Goal: Task Accomplishment & Management: Manage account settings

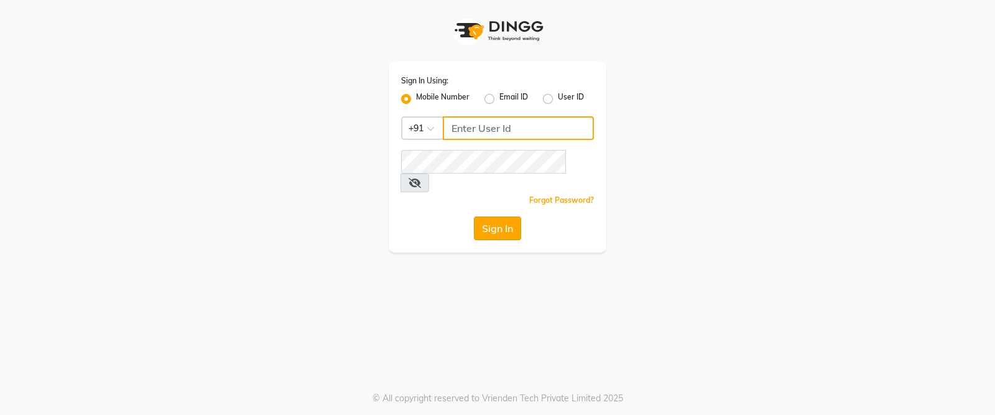
type input "7977990441"
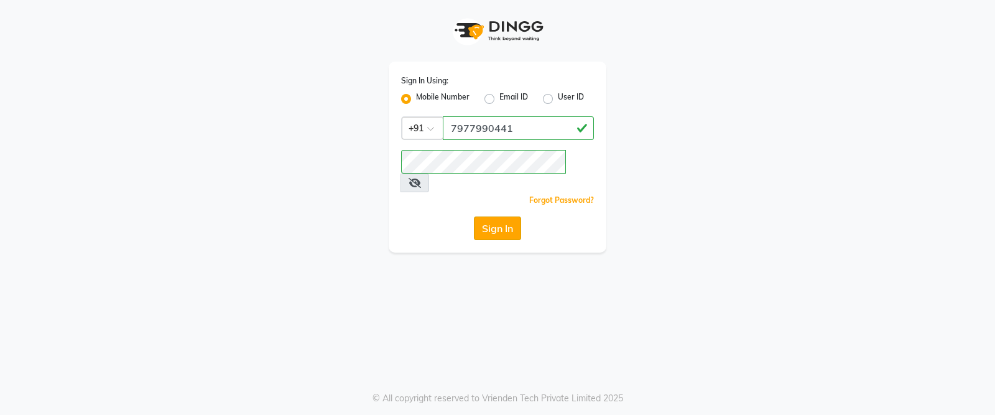
click at [483, 216] on button "Sign In" at bounding box center [497, 228] width 47 height 24
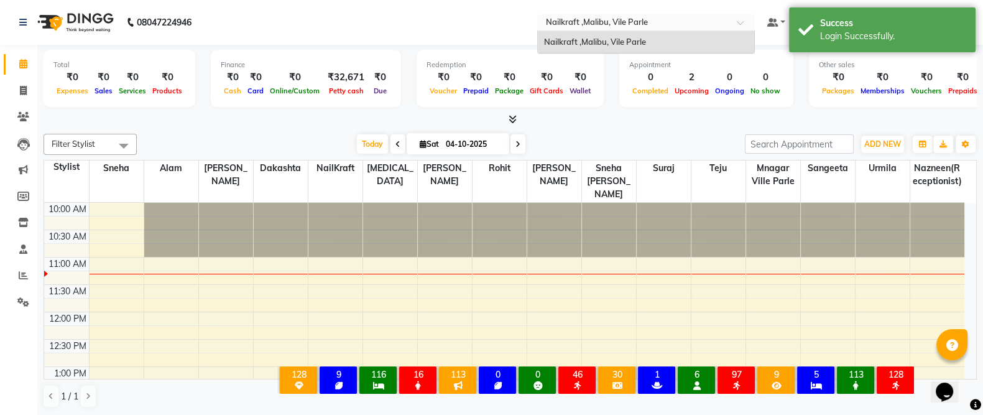
click at [652, 26] on input "text" at bounding box center [634, 23] width 180 height 12
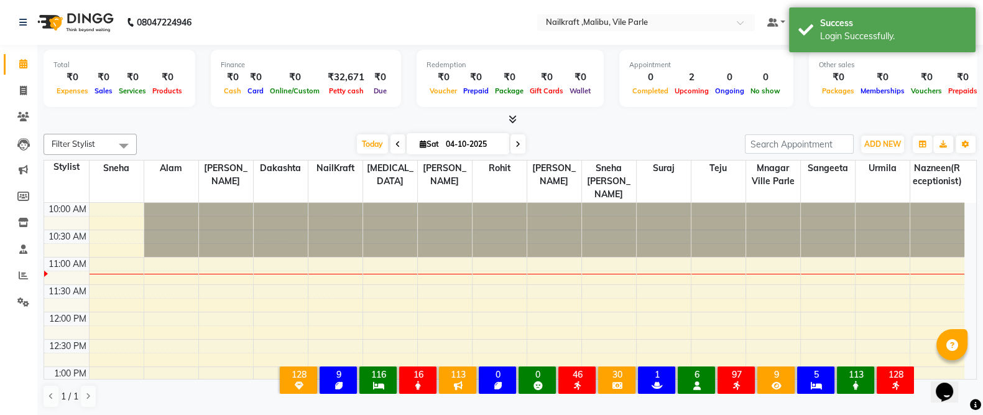
click at [494, 35] on nav "08047224946 Select Location × Nailkraft ,Malibu, Vile Parle Default Panel My Pa…" at bounding box center [491, 22] width 983 height 45
click at [24, 91] on icon at bounding box center [23, 90] width 7 height 9
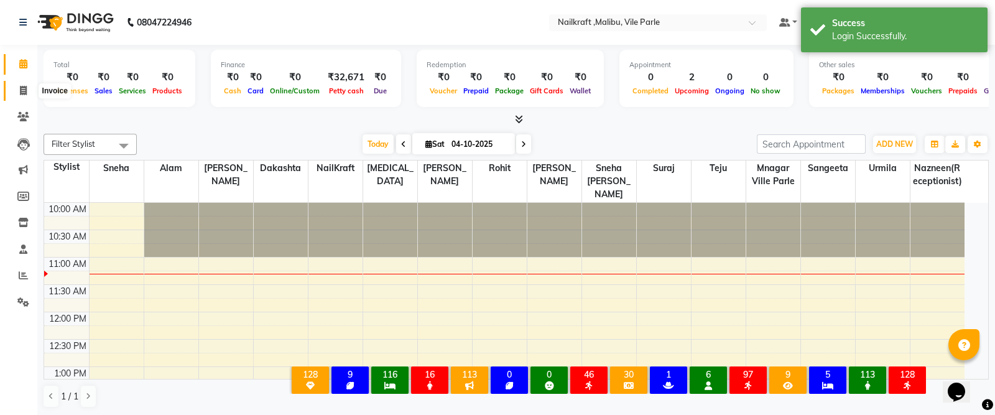
select select "service"
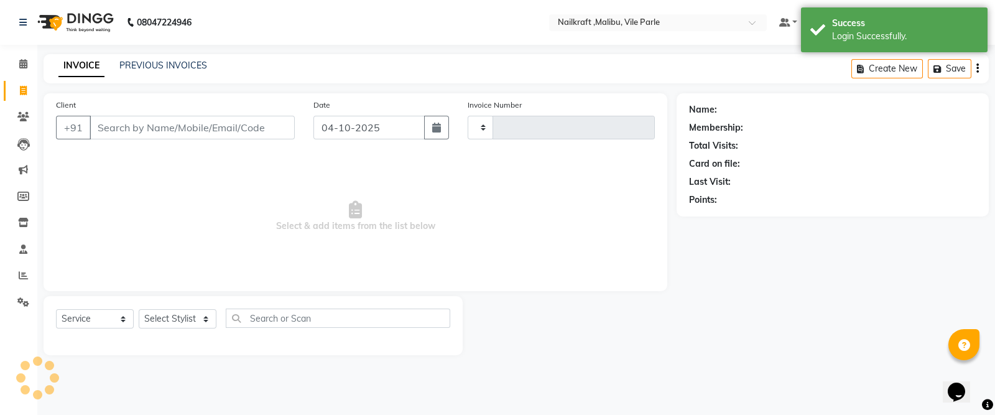
type input "0170"
select select "8988"
click at [192, 62] on link "PREVIOUS INVOICES" at bounding box center [163, 65] width 88 height 11
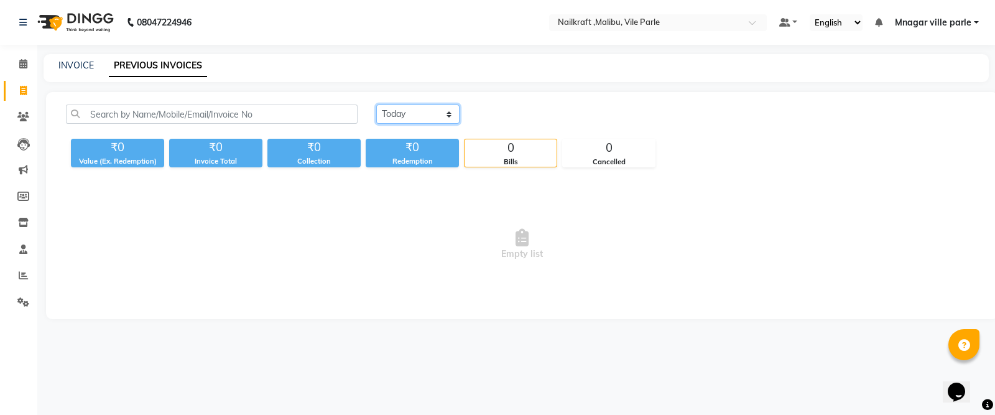
click at [414, 111] on select "Today Yesterday Custom Range" at bounding box center [417, 113] width 83 height 19
select select "yesterday"
click at [376, 104] on select "Today Yesterday Custom Range" at bounding box center [417, 113] width 83 height 19
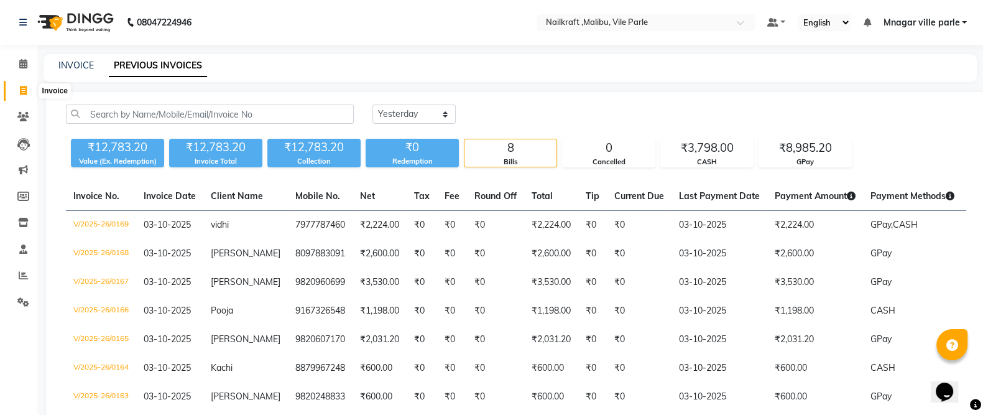
click at [17, 91] on span at bounding box center [23, 91] width 22 height 14
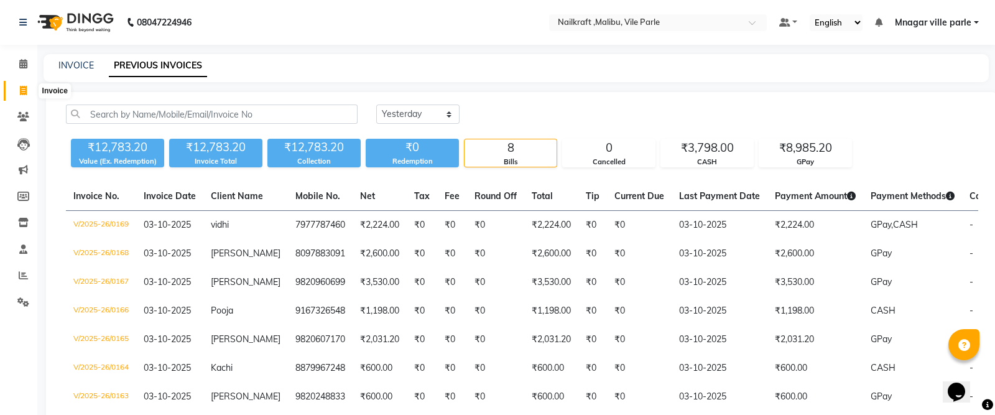
select select "8988"
select select "service"
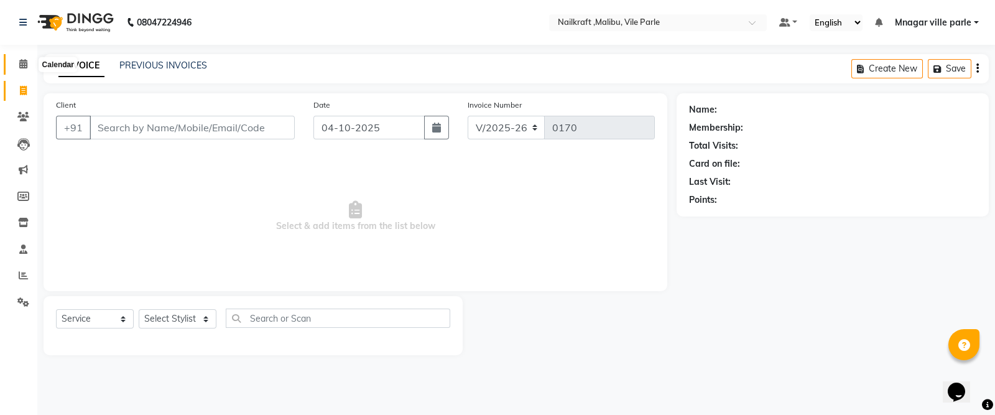
click at [19, 63] on icon at bounding box center [23, 63] width 8 height 9
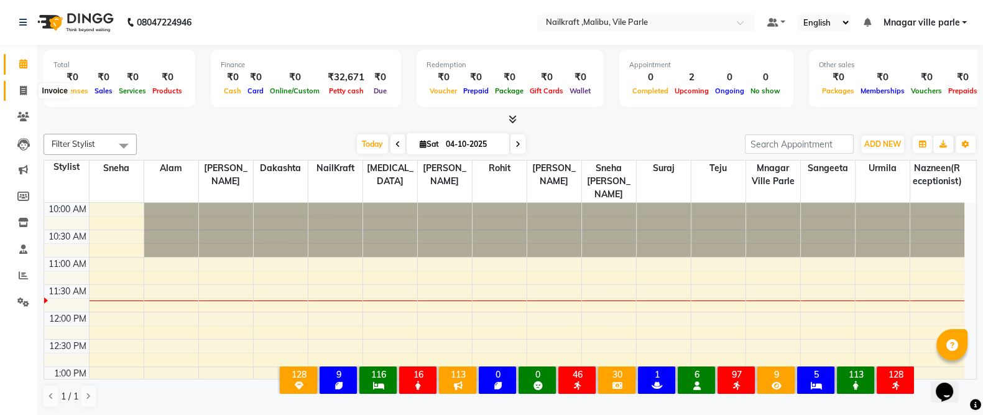
click at [16, 85] on span at bounding box center [23, 91] width 22 height 14
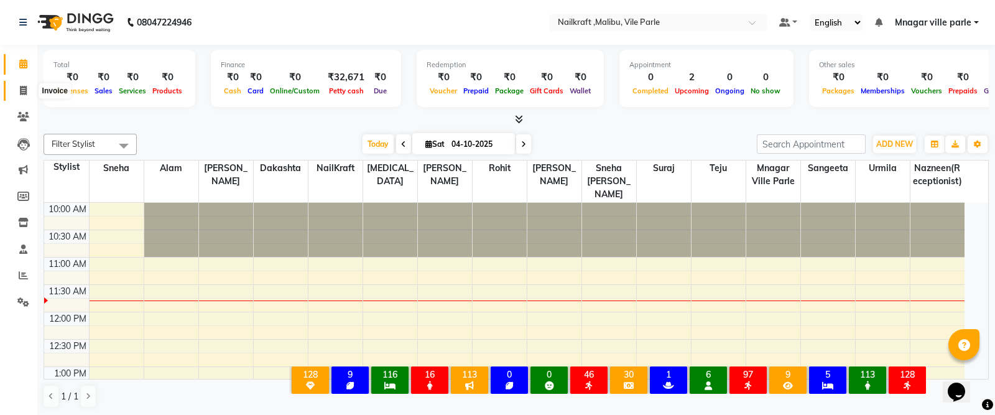
select select "service"
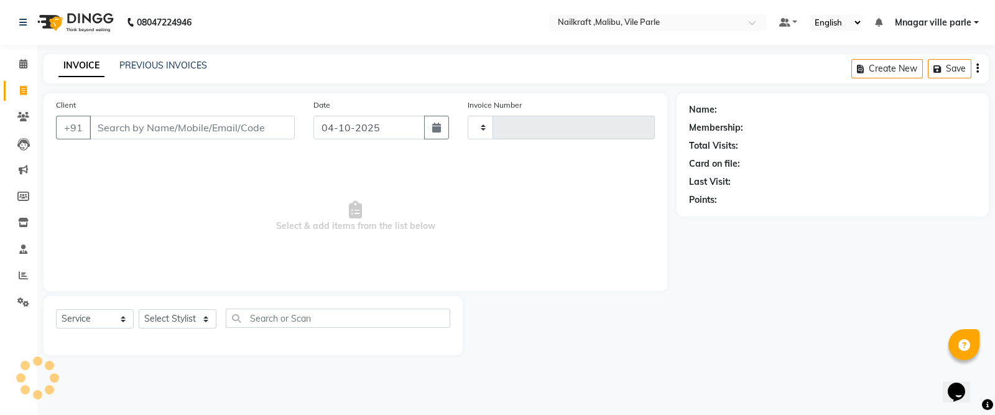
type input "0170"
select select "8988"
click at [186, 70] on link "PREVIOUS INVOICES" at bounding box center [163, 65] width 88 height 11
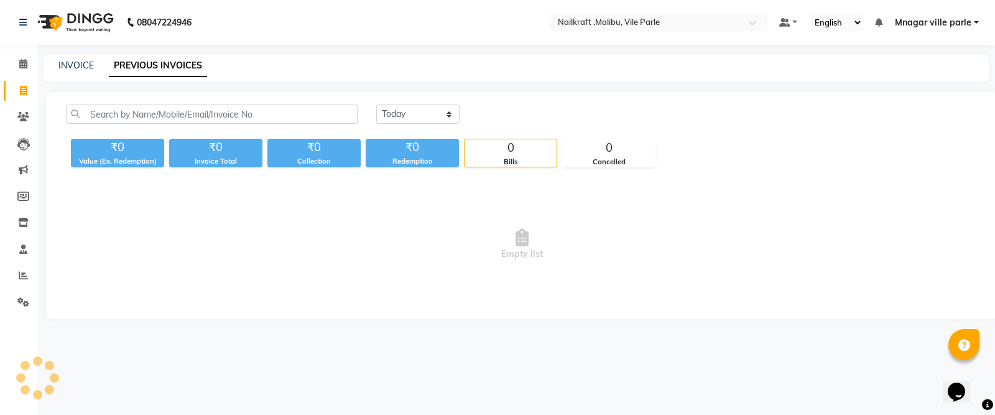
click at [185, 65] on link "PREVIOUS INVOICES" at bounding box center [158, 66] width 98 height 22
click at [409, 114] on select "Today Yesterday Custom Range" at bounding box center [417, 113] width 83 height 19
select select "yesterday"
click at [376, 104] on select "Today Yesterday Custom Range" at bounding box center [417, 113] width 83 height 19
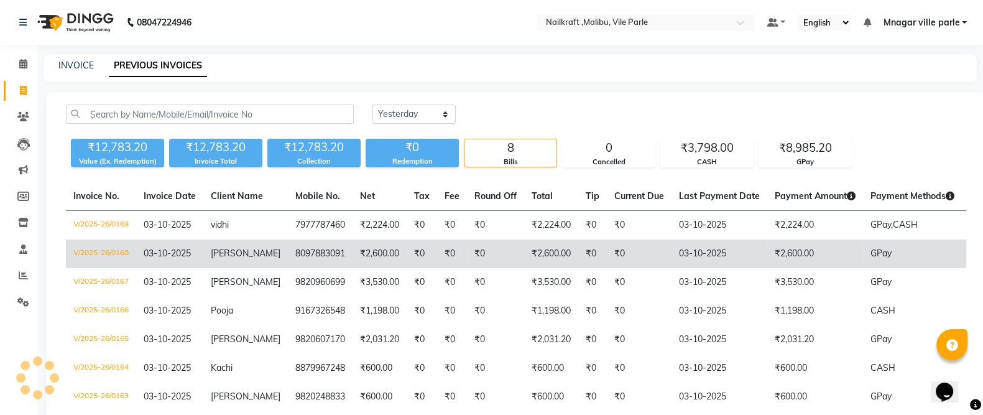
click at [377, 259] on td "₹2,600.00" at bounding box center [380, 253] width 54 height 29
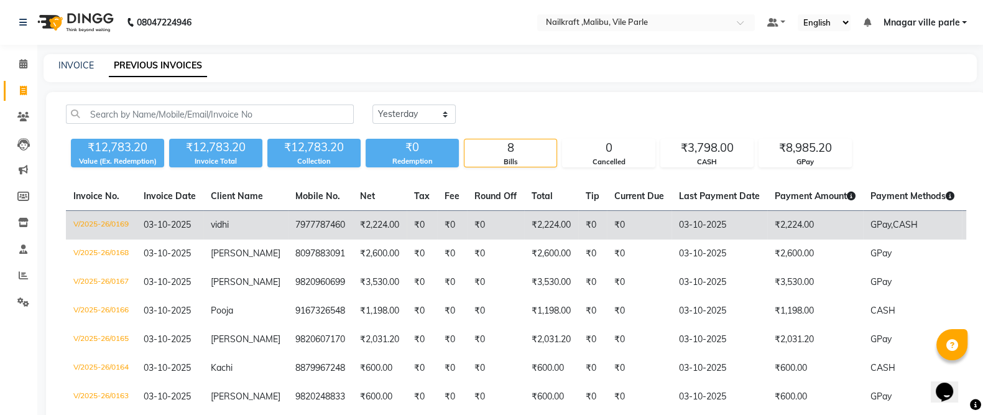
click at [327, 218] on td "7977787460" at bounding box center [320, 225] width 65 height 29
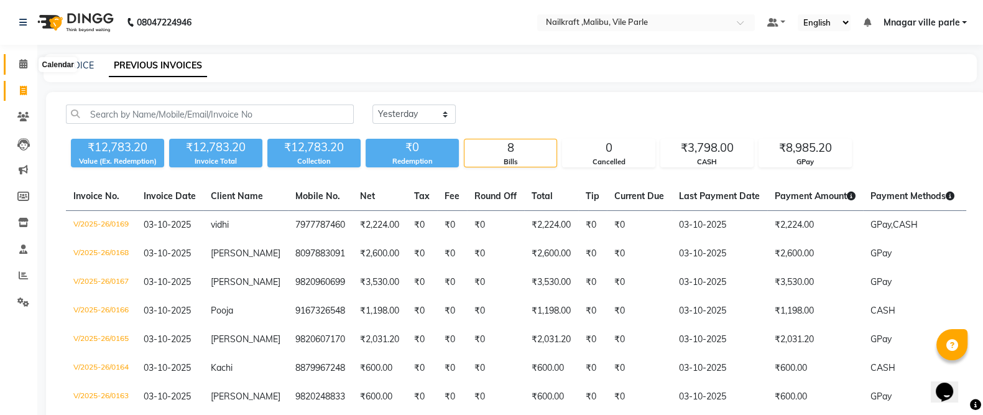
click at [22, 60] on icon at bounding box center [23, 63] width 8 height 9
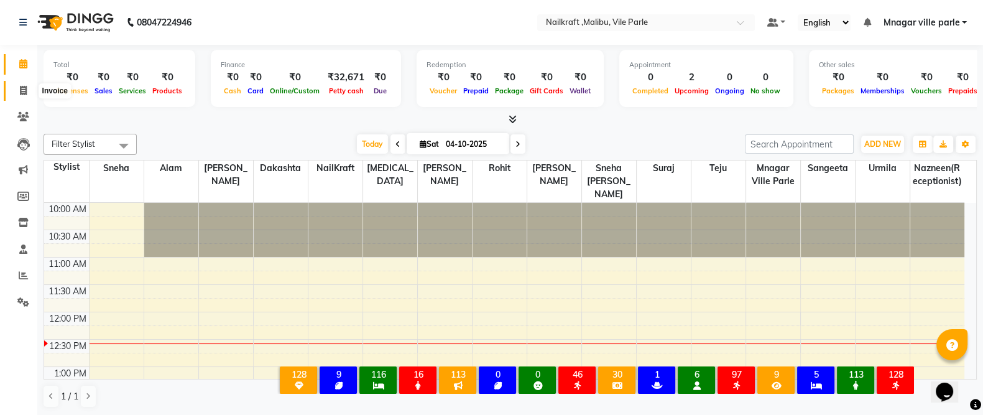
click at [24, 88] on icon at bounding box center [23, 90] width 7 height 9
select select "service"
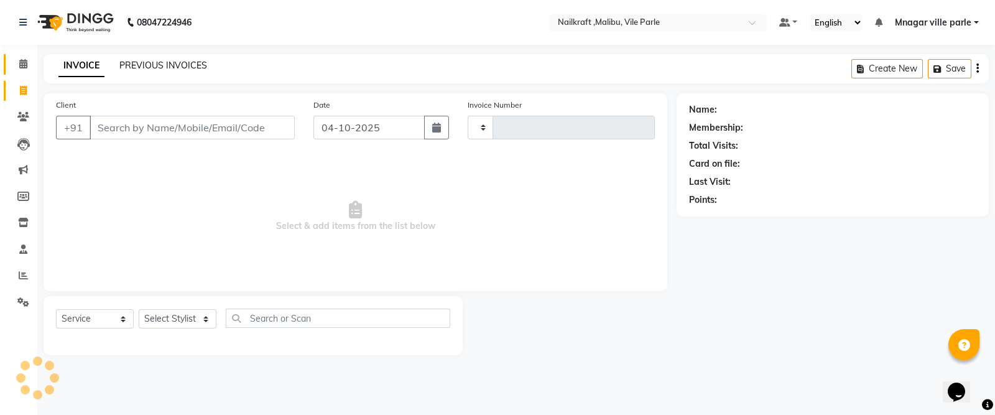
type input "0170"
select select "8988"
click at [172, 60] on link "PREVIOUS INVOICES" at bounding box center [163, 65] width 88 height 11
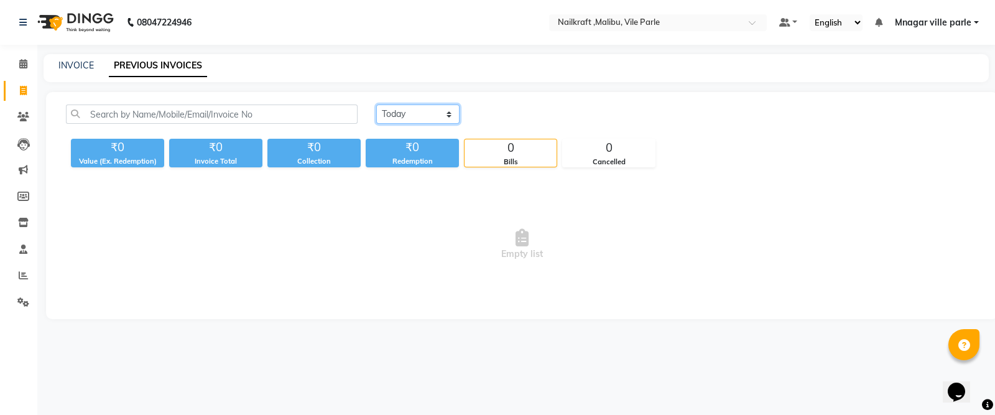
click at [401, 113] on select "Today Yesterday Custom Range" at bounding box center [417, 113] width 83 height 19
select select "yesterday"
click at [376, 104] on select "Today Yesterday Custom Range" at bounding box center [417, 113] width 83 height 19
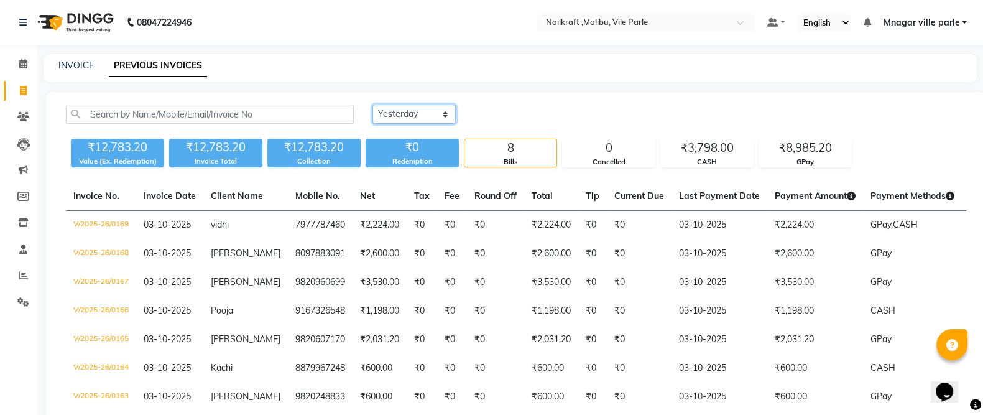
scroll to position [119, 0]
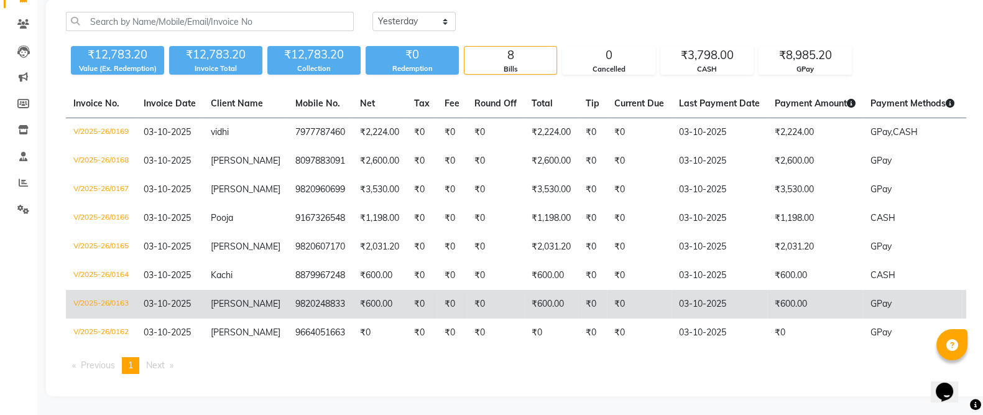
click at [353, 290] on td "₹600.00" at bounding box center [380, 304] width 54 height 29
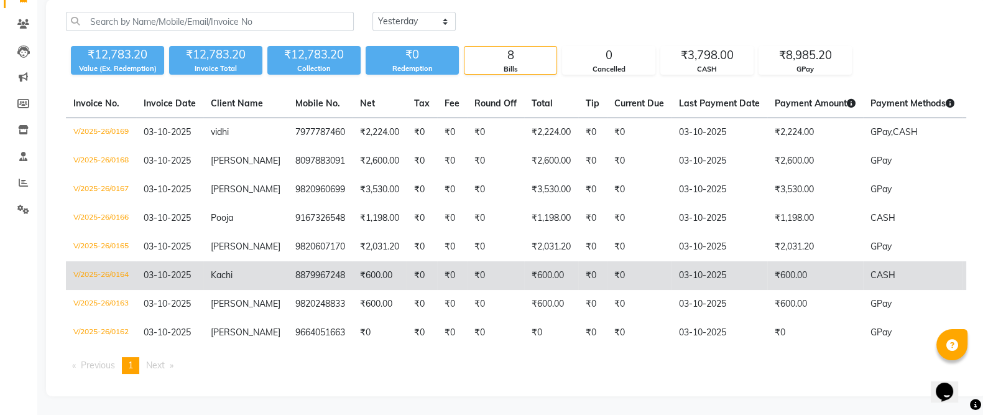
click at [288, 261] on td "8879967248" at bounding box center [320, 275] width 65 height 29
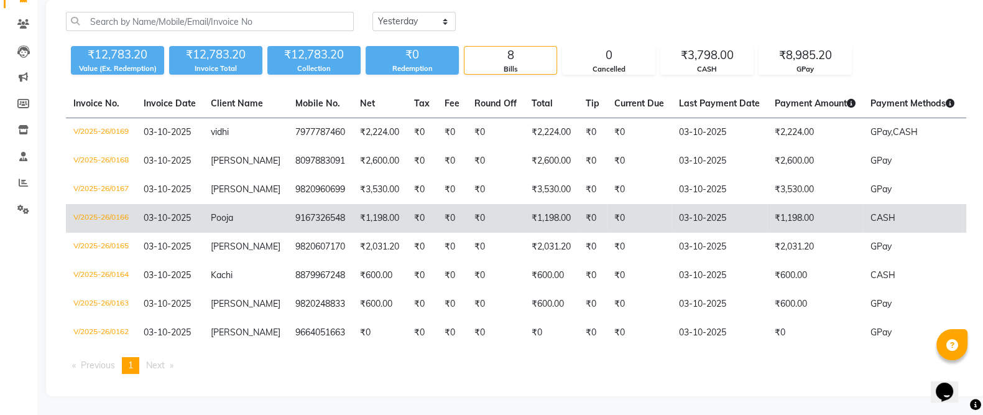
click at [292, 204] on td "9167326548" at bounding box center [320, 218] width 65 height 29
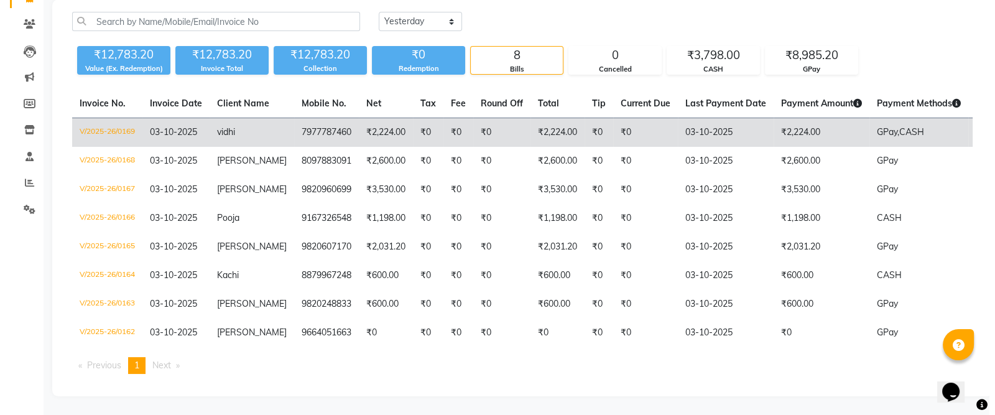
scroll to position [0, 0]
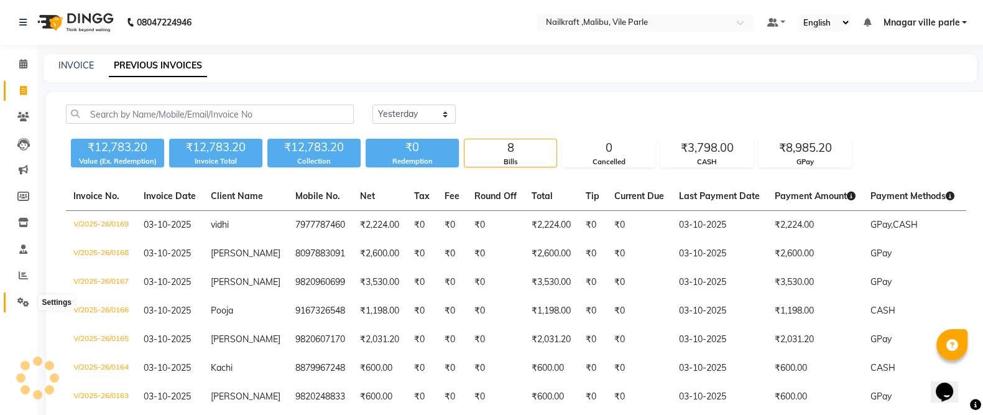
click at [23, 304] on icon at bounding box center [23, 301] width 12 height 9
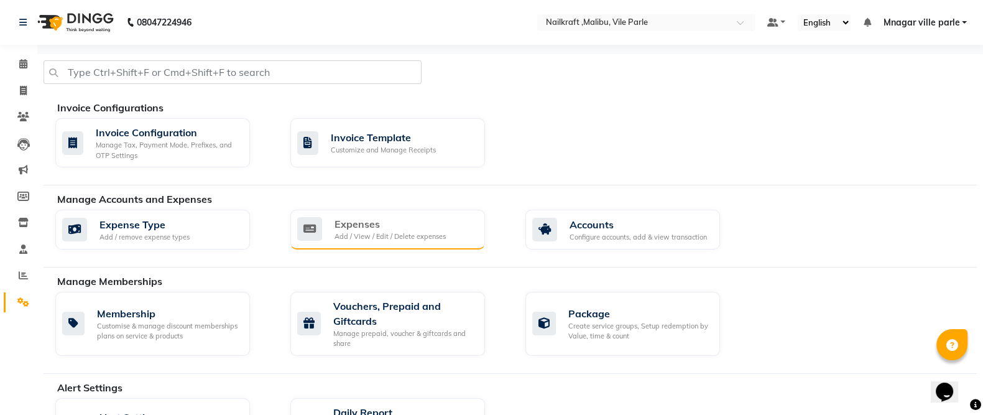
click at [305, 228] on icon at bounding box center [309, 229] width 25 height 24
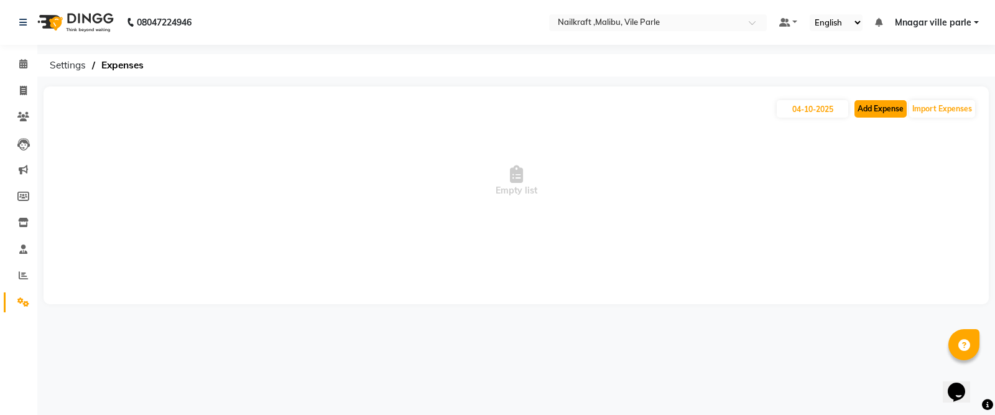
click at [883, 107] on button "Add Expense" at bounding box center [881, 108] width 52 height 17
select select "1"
select select "8233"
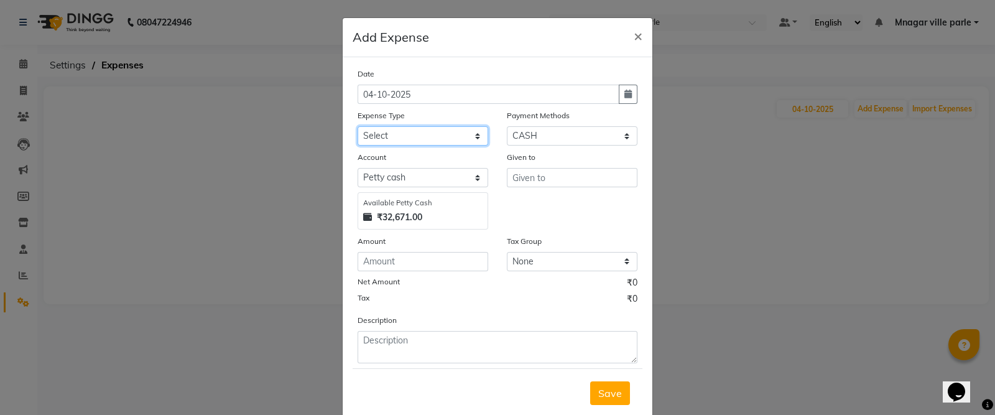
click at [420, 135] on select "Select Advance Salary Bank charges Car maintenance Cash transfer to bank Cash t…" at bounding box center [423, 135] width 131 height 19
select select "24783"
click at [358, 128] on select "Select Advance Salary Bank charges Car maintenance Cash transfer to bank Cash t…" at bounding box center [423, 135] width 131 height 19
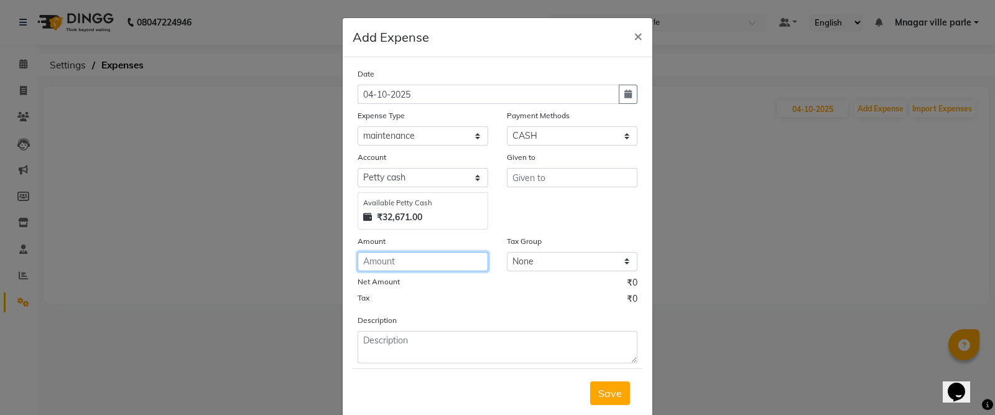
click at [413, 261] on input "number" at bounding box center [423, 261] width 131 height 19
type input "450"
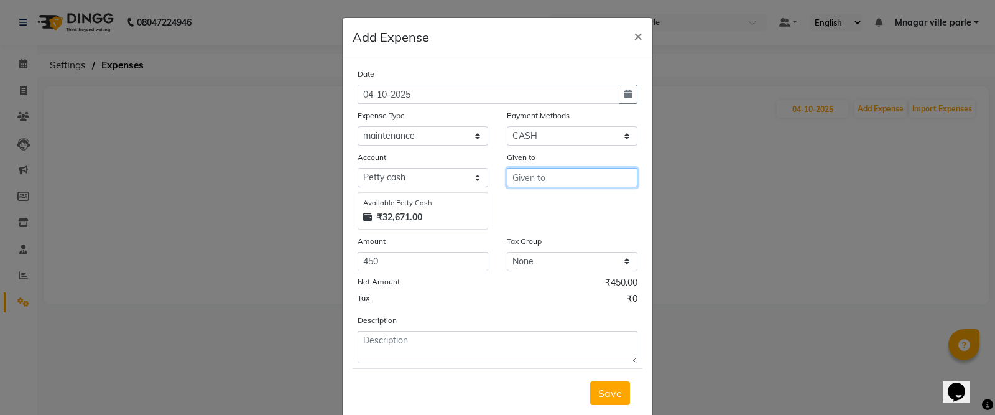
click at [568, 182] on input "text" at bounding box center [572, 177] width 131 height 19
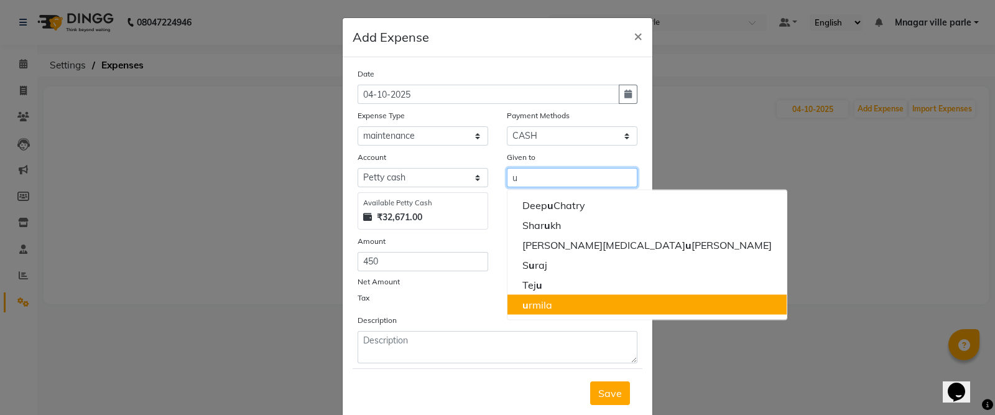
click at [578, 308] on button "u rmila" at bounding box center [647, 305] width 279 height 20
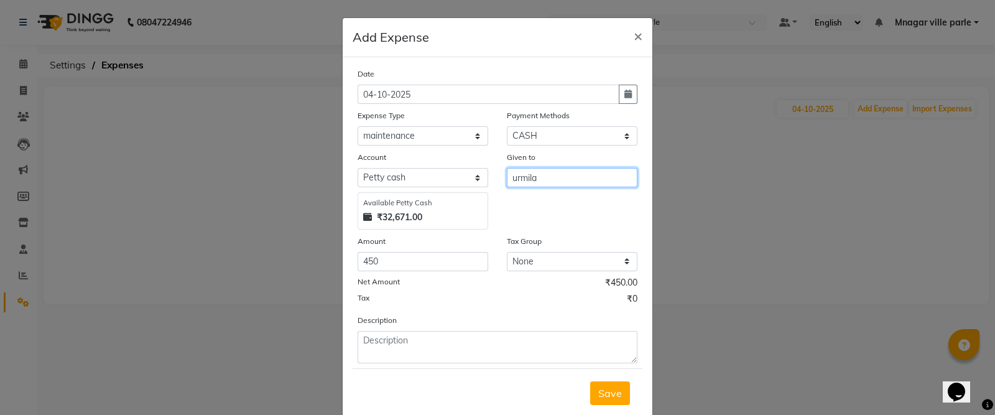
type input "urmila"
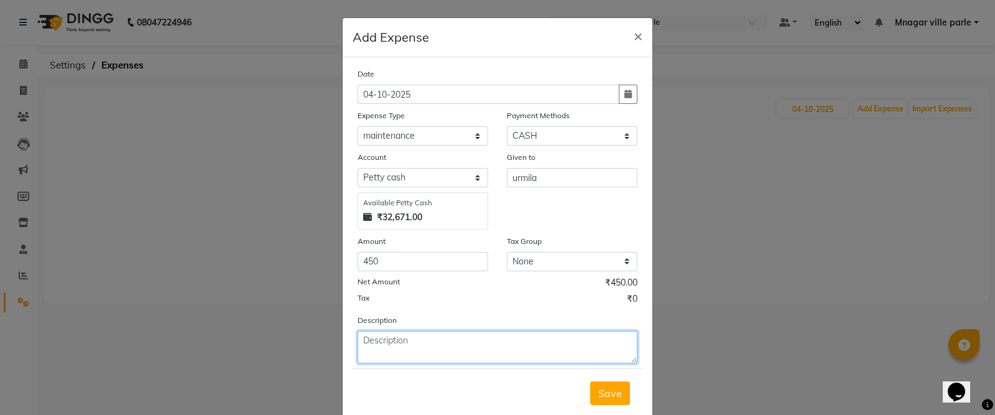
click at [414, 337] on textarea at bounding box center [498, 347] width 280 height 32
type textarea "for coke 450"
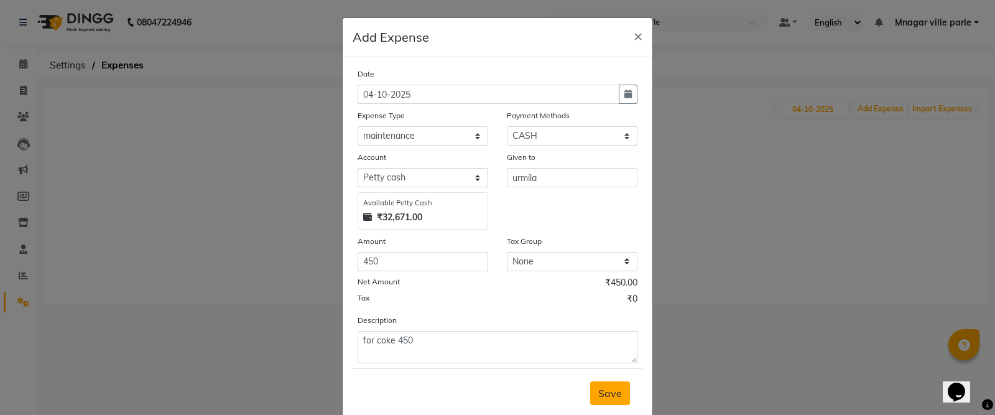
click at [606, 396] on span "Save" at bounding box center [610, 393] width 24 height 12
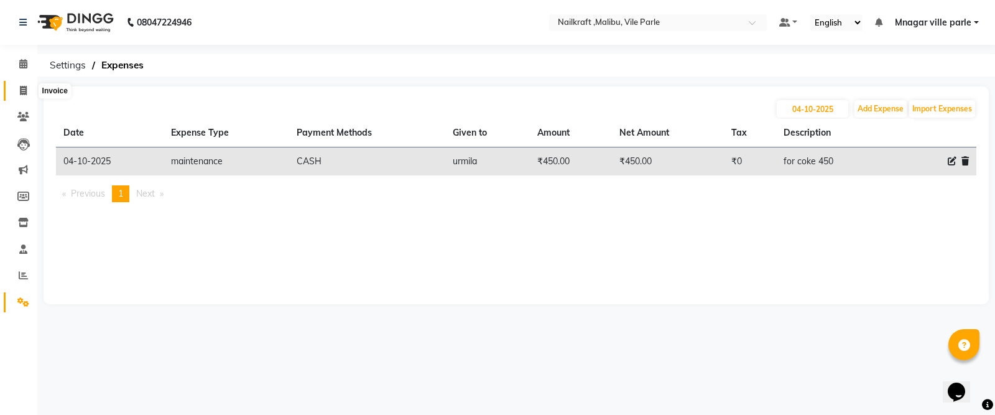
click at [20, 88] on icon at bounding box center [23, 90] width 7 height 9
select select "service"
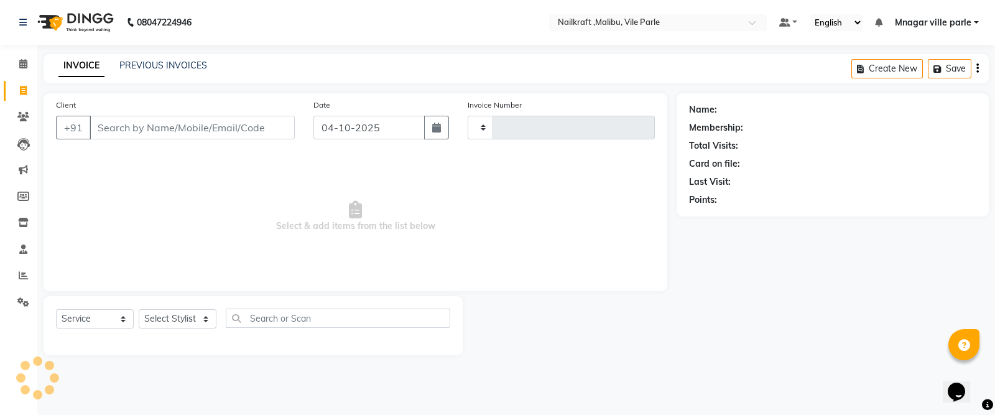
type input "0170"
select select "8988"
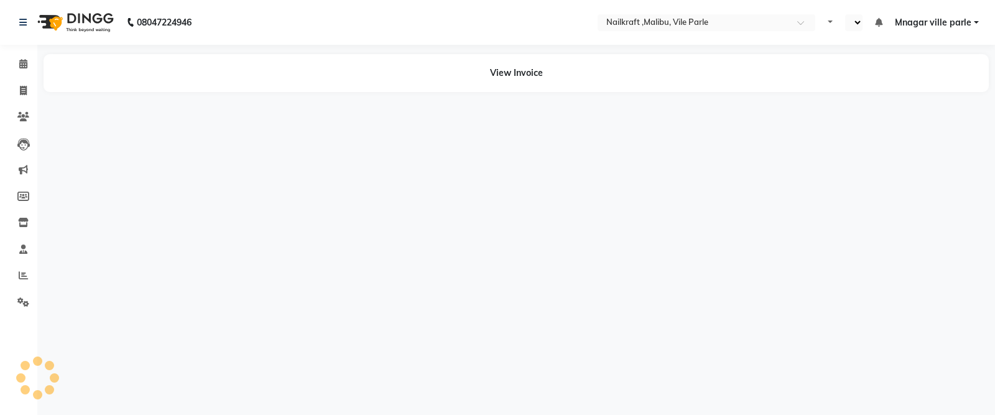
select select "en"
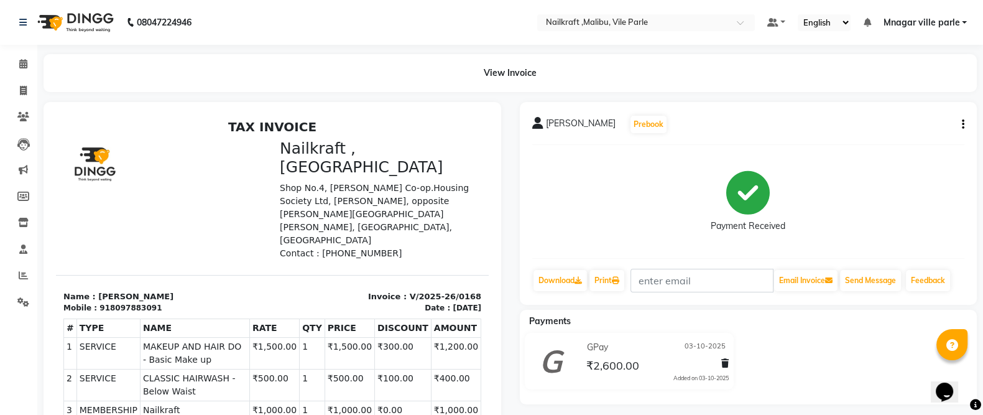
click at [965, 121] on div "Sayeli Prebook Payment Received Download Print Email Invoice Send Message Feedb…" at bounding box center [749, 203] width 458 height 203
click at [963, 124] on icon "button" at bounding box center [963, 124] width 2 height 1
click at [917, 141] on div "Edit Invoice" at bounding box center [900, 140] width 85 height 16
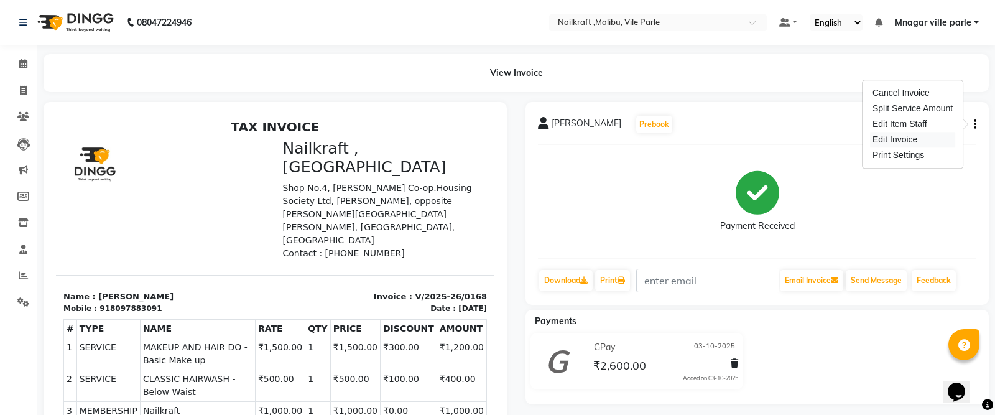
select select "service"
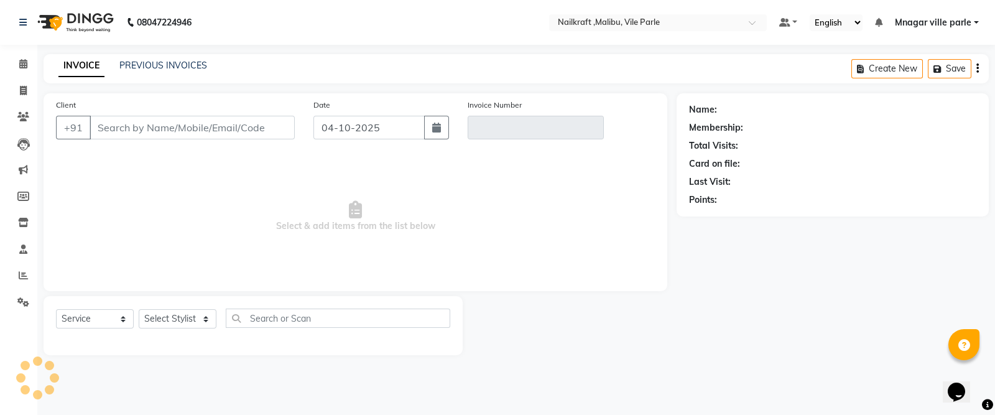
type input "8097883091"
type input "V/2025-26/0168"
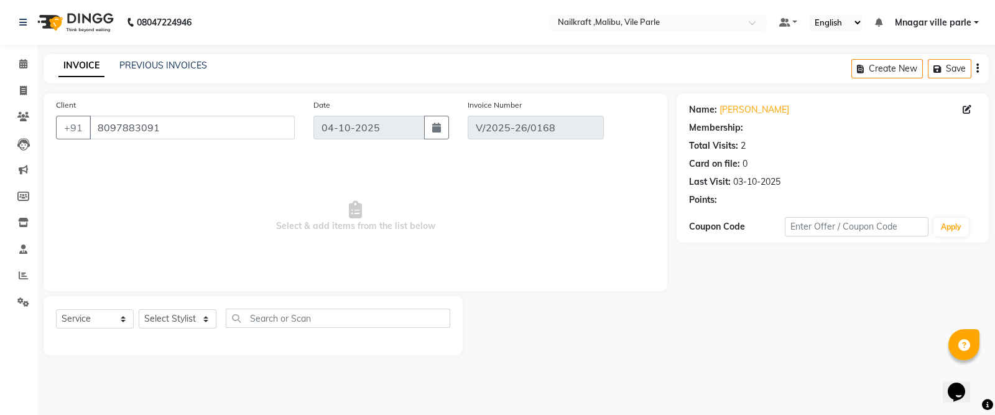
select select "2: Object"
type input "03-10-2025"
select select "select"
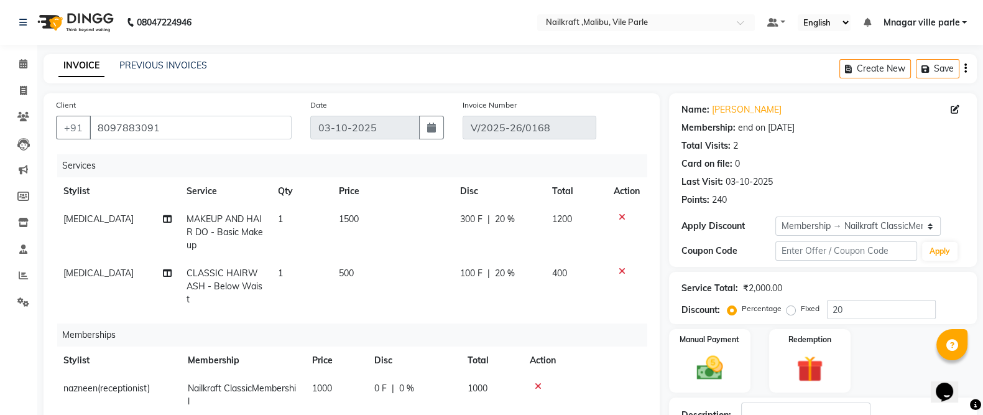
click at [108, 273] on td "[MEDICAL_DATA]" at bounding box center [117, 286] width 123 height 54
select select "91260"
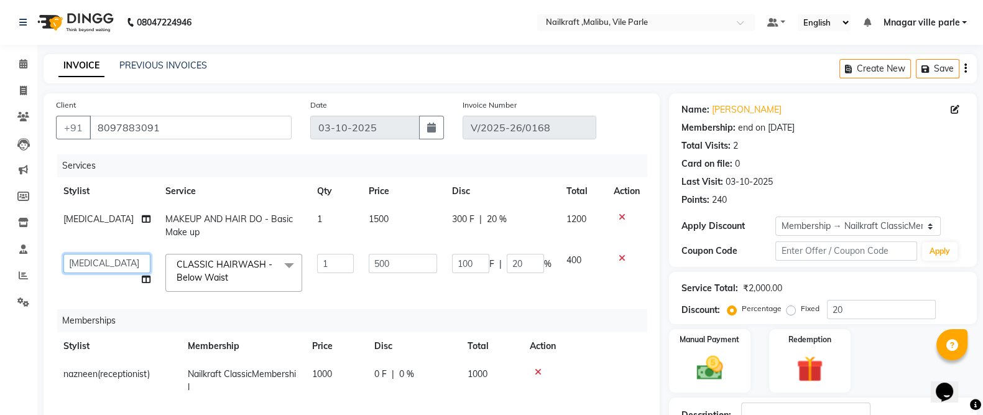
click at [95, 264] on select "Alam Alfred Dakashta Deepali Deepu Chatry Mnagar ville parle NailKraft nazneen(…" at bounding box center [106, 263] width 87 height 19
select select "91686"
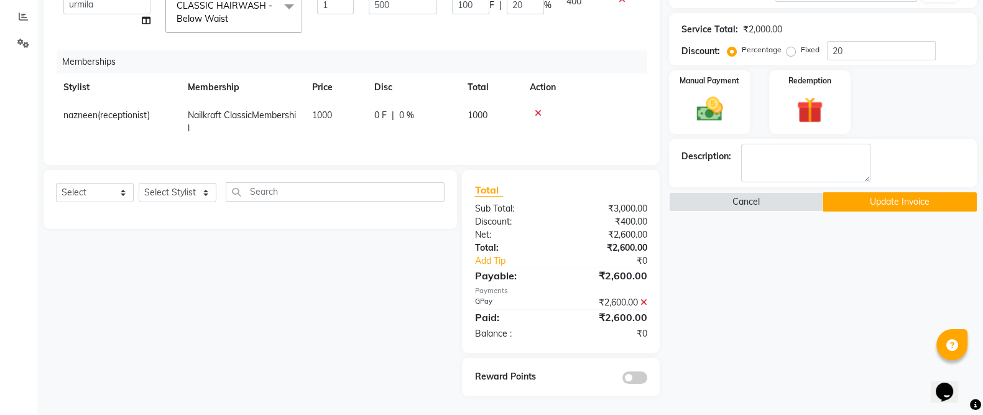
scroll to position [270, 0]
click at [860, 201] on div "Name: Sayeli Membership: end on 03-10-2026 Total Visits: 2 Card on file: 0 Last…" at bounding box center [827, 116] width 317 height 562
click at [866, 194] on button "Update Invoice" at bounding box center [900, 201] width 154 height 19
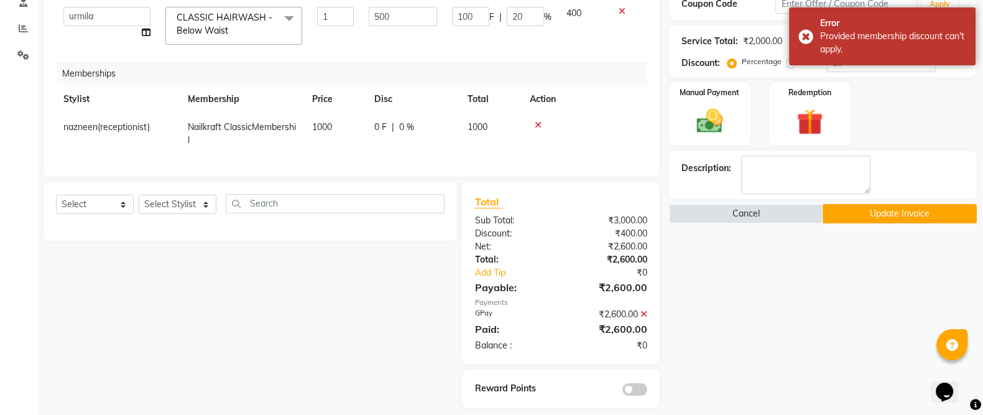
scroll to position [271, 0]
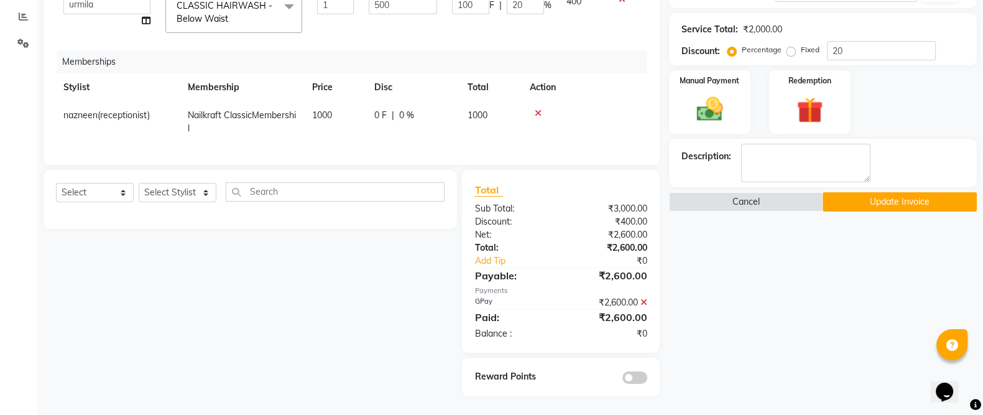
click at [893, 192] on button "Update Invoice" at bounding box center [900, 201] width 154 height 19
click at [862, 200] on div "Name: Sayeli Membership: end on 03-10-2026 Total Visits: 2 Card on file: 0 Last…" at bounding box center [827, 116] width 317 height 562
click at [864, 195] on button "Update Invoice" at bounding box center [900, 201] width 154 height 19
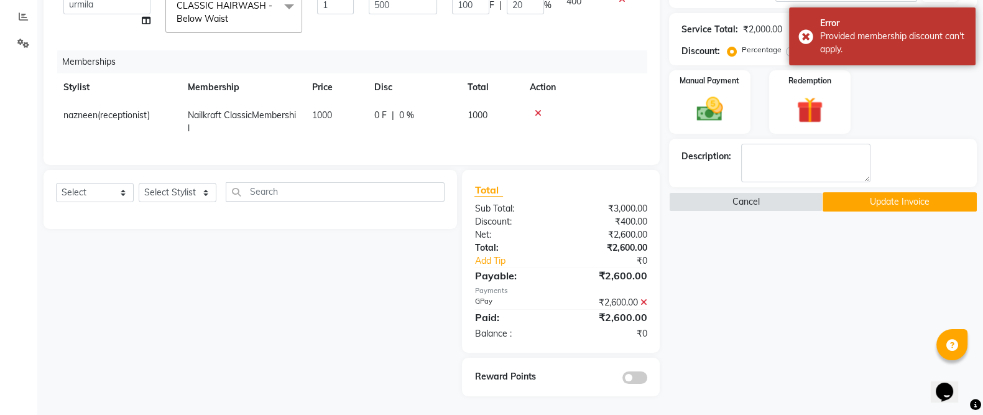
click at [908, 192] on button "Update Invoice" at bounding box center [900, 201] width 154 height 19
click at [147, 109] on span "nazneen(receptionist)" at bounding box center [106, 114] width 86 height 11
select select "93076"
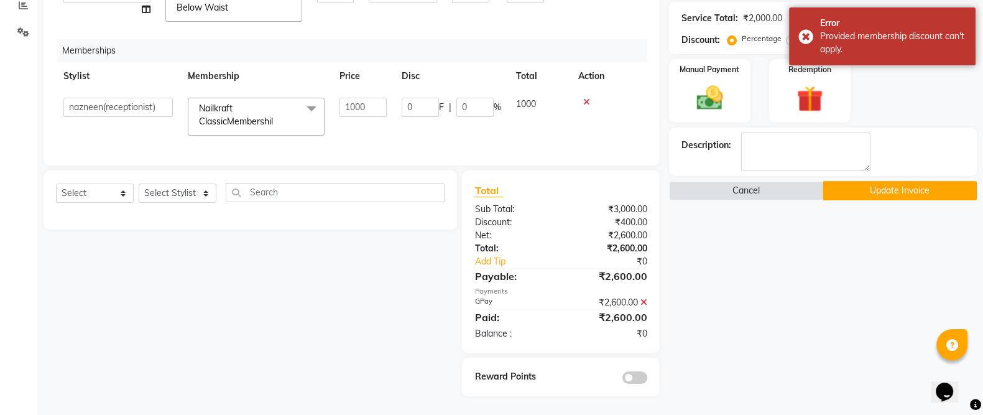
click at [301, 115] on span at bounding box center [311, 110] width 25 height 24
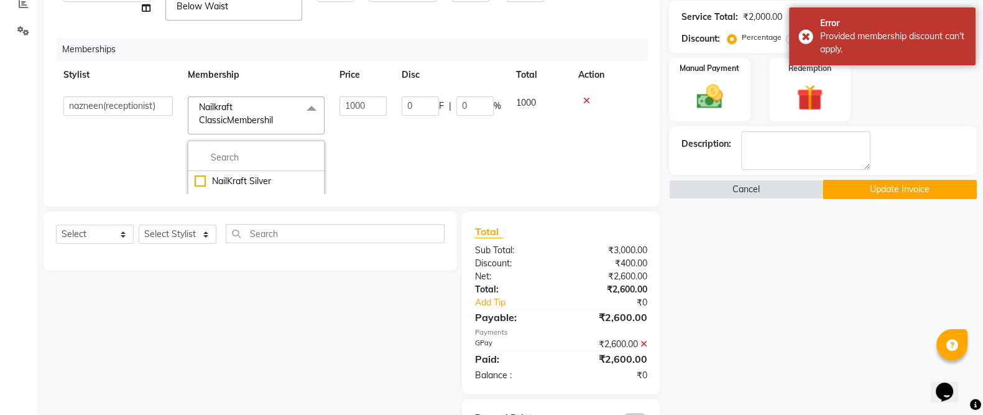
click at [369, 294] on div "Select Service Product Package Voucher Prepaid Gift Card Select Stylist Alam Al…" at bounding box center [245, 324] width 423 height 226
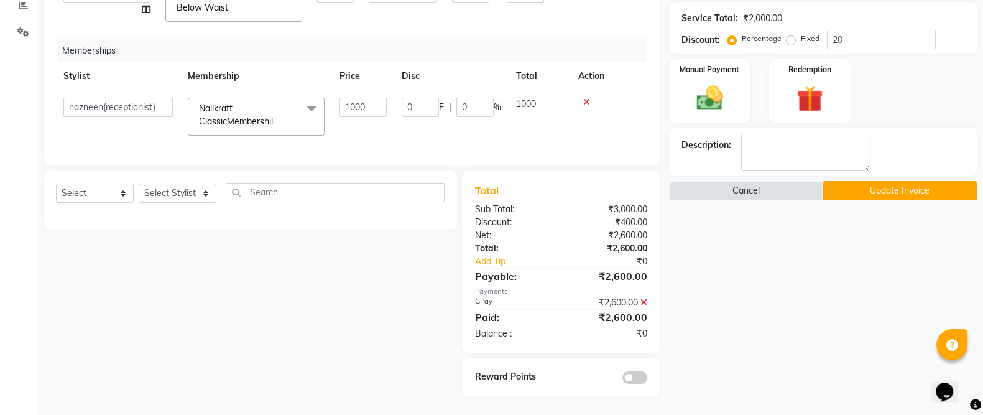
click at [882, 185] on button "Update Invoice" at bounding box center [900, 190] width 154 height 19
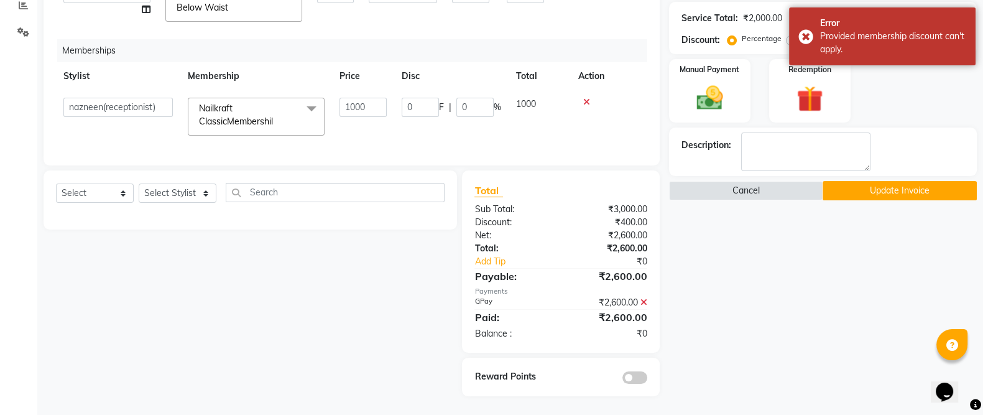
scroll to position [0, 0]
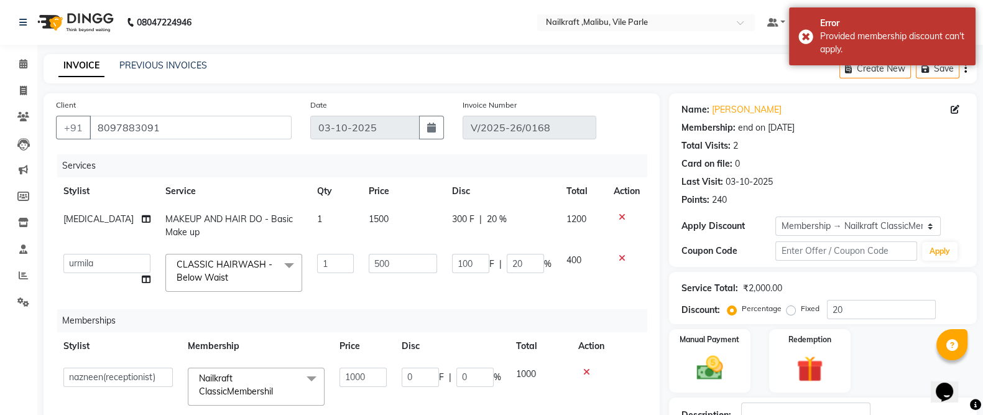
click at [965, 68] on icon "button" at bounding box center [966, 68] width 2 height 1
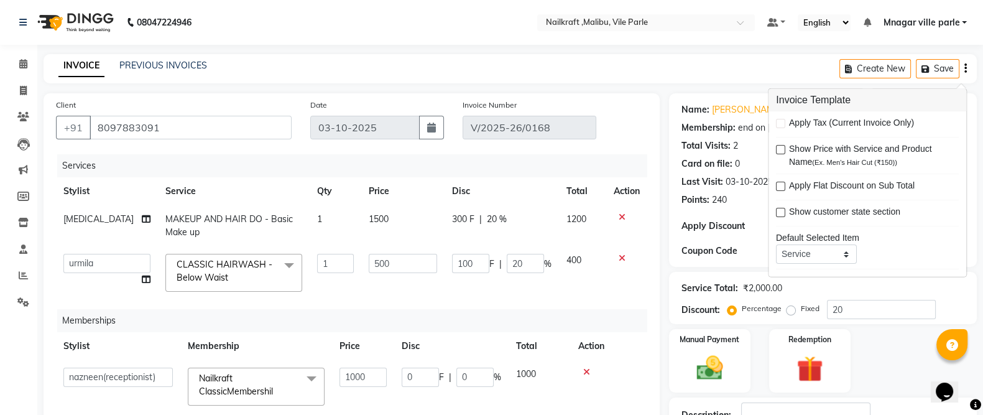
click at [719, 49] on div "08047224946 Select Location × Nailkraft ,Malibu, Vile Parle Default Panel My Pa…" at bounding box center [491, 342] width 983 height 685
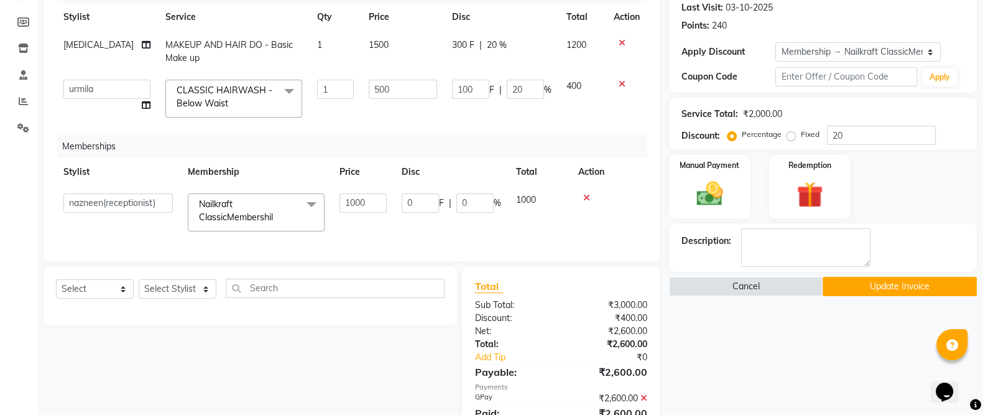
scroll to position [282, 0]
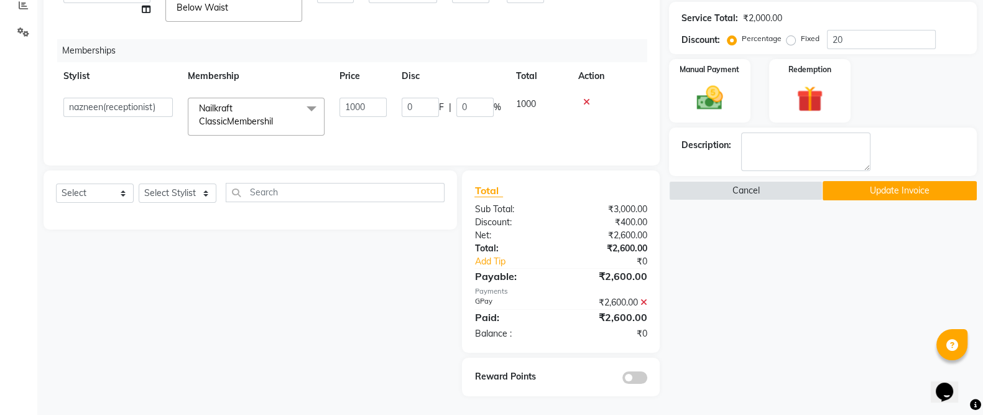
click at [893, 181] on button "Update Invoice" at bounding box center [900, 190] width 154 height 19
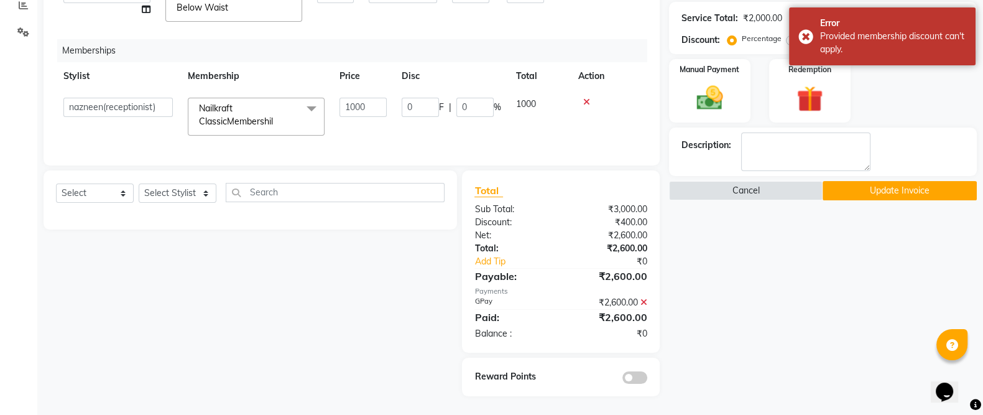
click at [818, 271] on div "Name: Sayeli Membership: end on 03-10-2026 Total Visits: 2 Card on file: 0 Last…" at bounding box center [827, 109] width 317 height 573
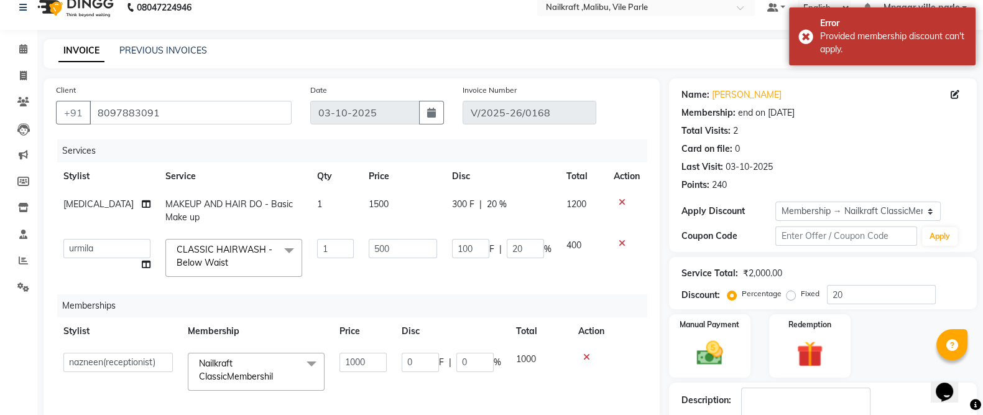
scroll to position [0, 0]
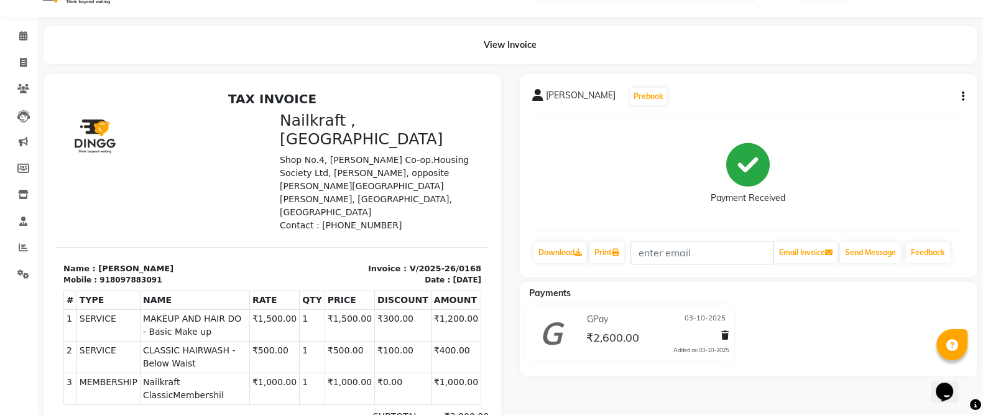
scroll to position [7, 0]
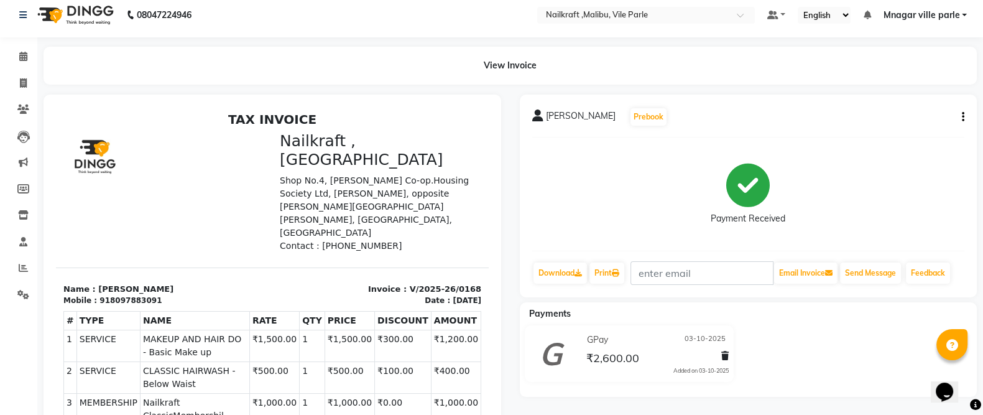
click at [962, 118] on icon "button" at bounding box center [963, 117] width 2 height 1
click at [918, 112] on div "Edit Item Staff" at bounding box center [900, 117] width 85 height 16
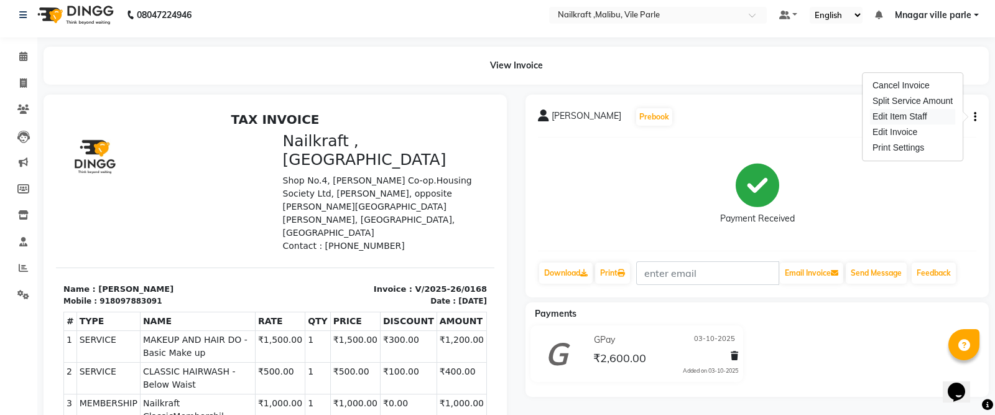
select select
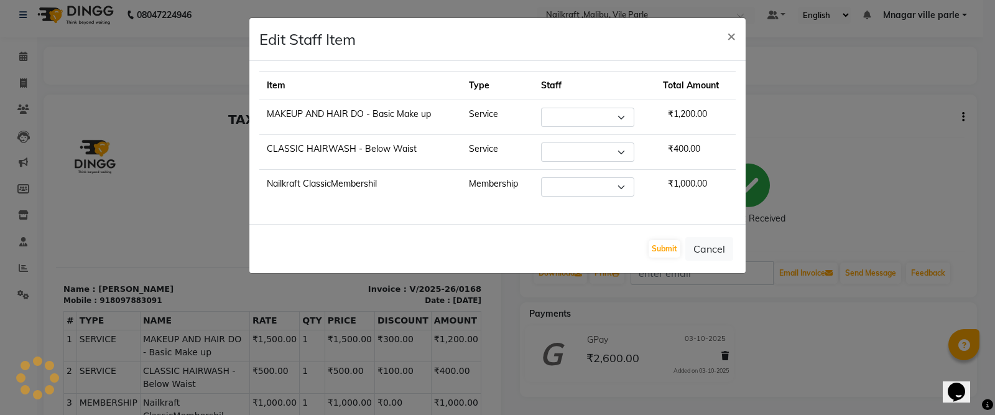
select select "91260"
select select "93076"
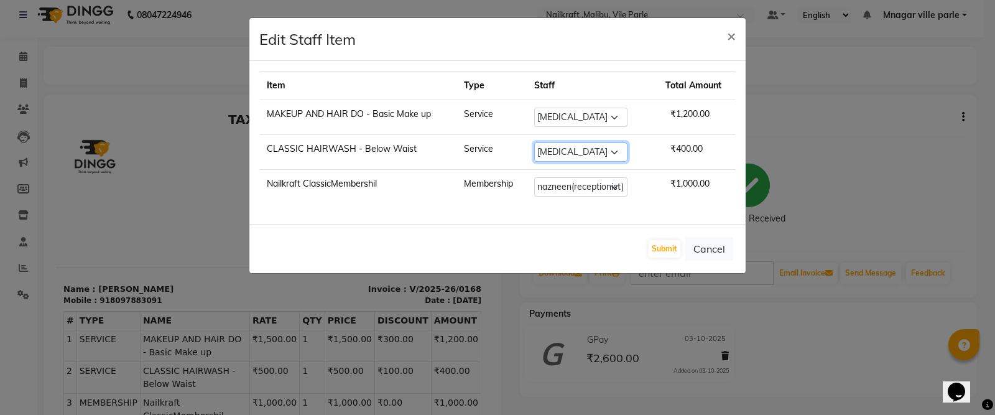
click at [626, 151] on select "Select Alam Alfred Dakashta Deepali Deepu Chatry Mnagar ville parle NailKraft n…" at bounding box center [580, 151] width 93 height 19
select select "91686"
click at [540, 142] on select "Select Alam Alfred Dakashta Deepali Deepu Chatry Mnagar ville parle NailKraft n…" at bounding box center [580, 151] width 93 height 19
click at [679, 246] on button "Submit" at bounding box center [665, 248] width 32 height 17
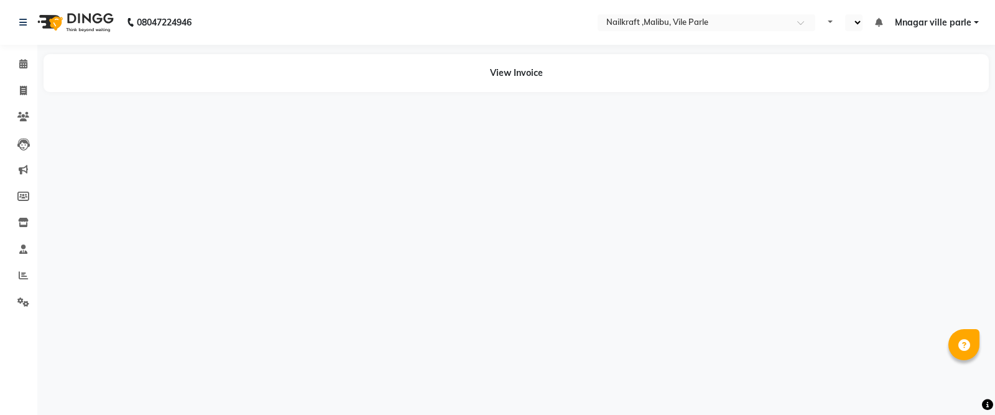
select select "en"
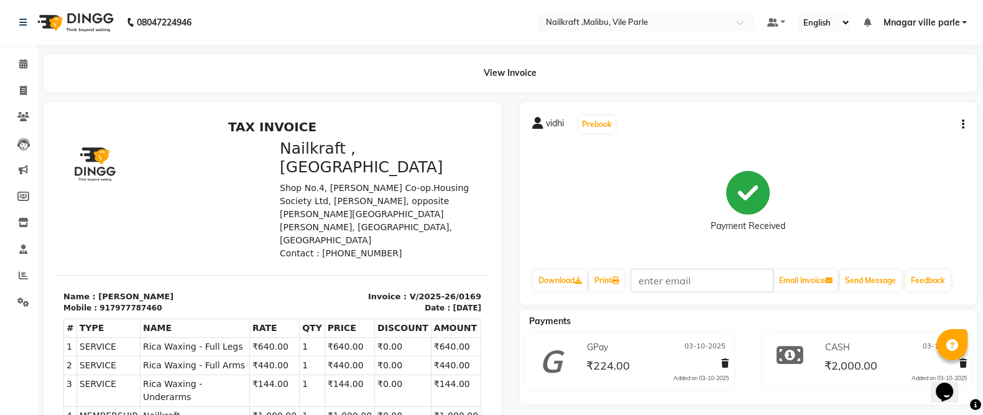
click at [964, 124] on icon "button" at bounding box center [963, 124] width 2 height 1
click at [890, 124] on div "Edit Item Staff" at bounding box center [900, 124] width 85 height 16
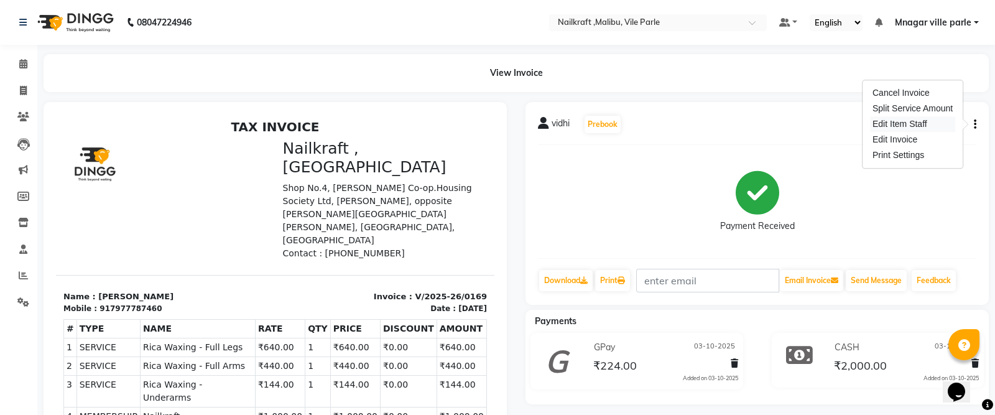
select select
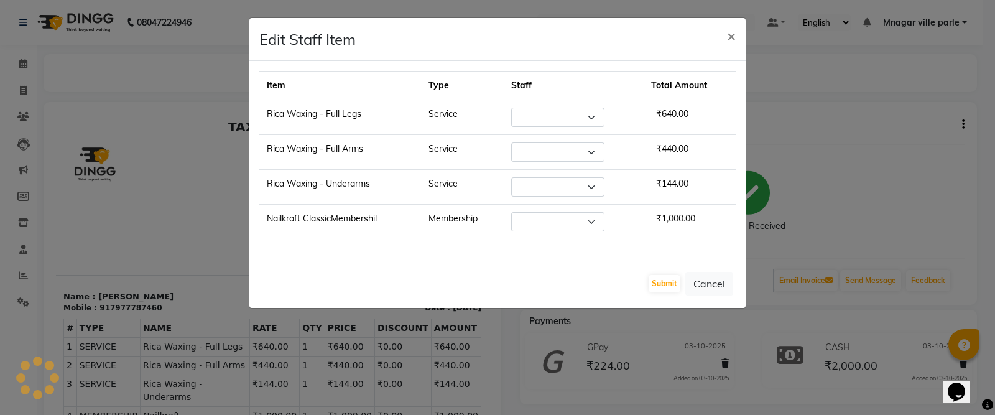
select select "91350"
click at [731, 37] on span "×" at bounding box center [731, 35] width 9 height 19
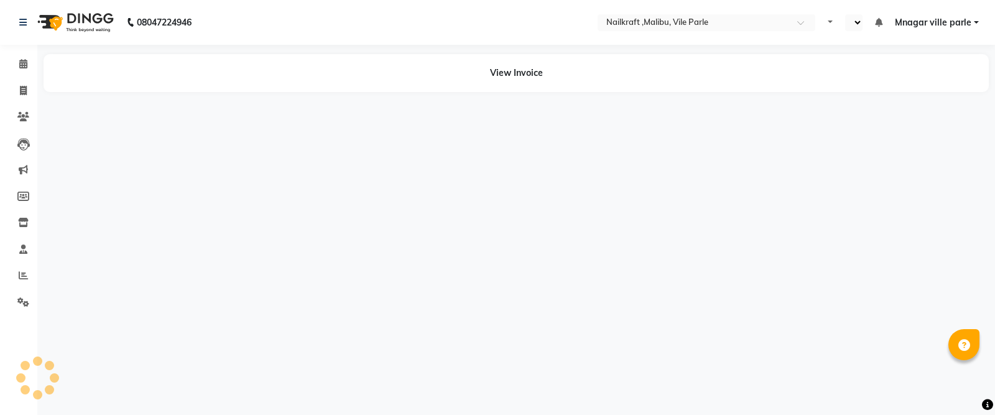
select select "en"
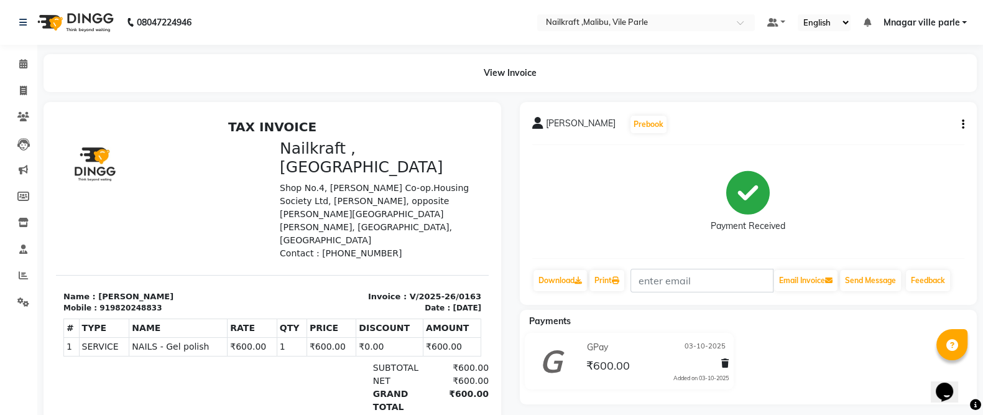
click at [962, 125] on icon "button" at bounding box center [963, 124] width 2 height 1
click at [922, 129] on div "Edit Item Staff" at bounding box center [900, 124] width 85 height 16
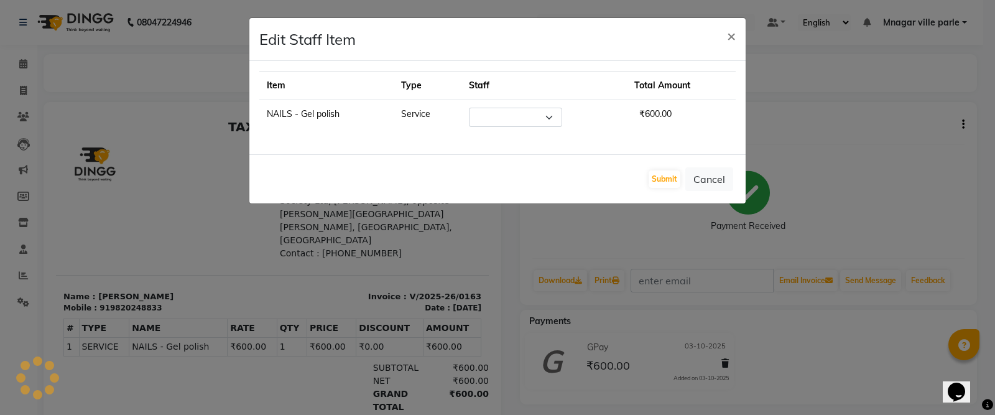
select select "91262"
click at [735, 35] on span "×" at bounding box center [731, 35] width 9 height 19
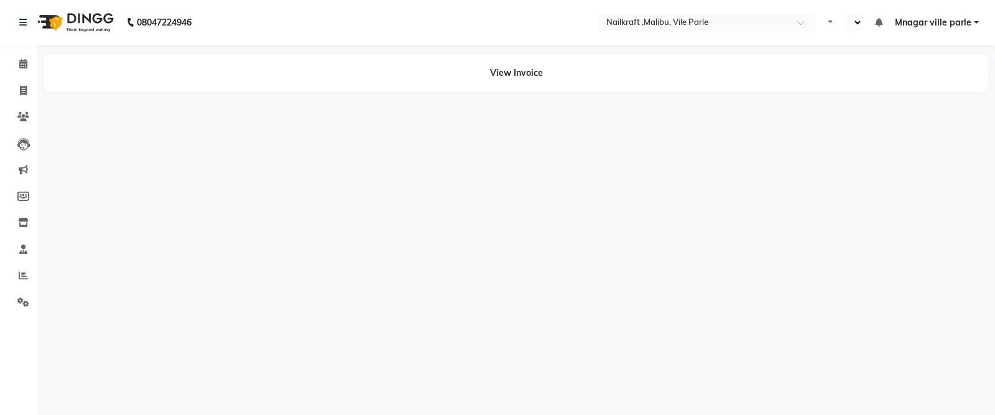
select select "en"
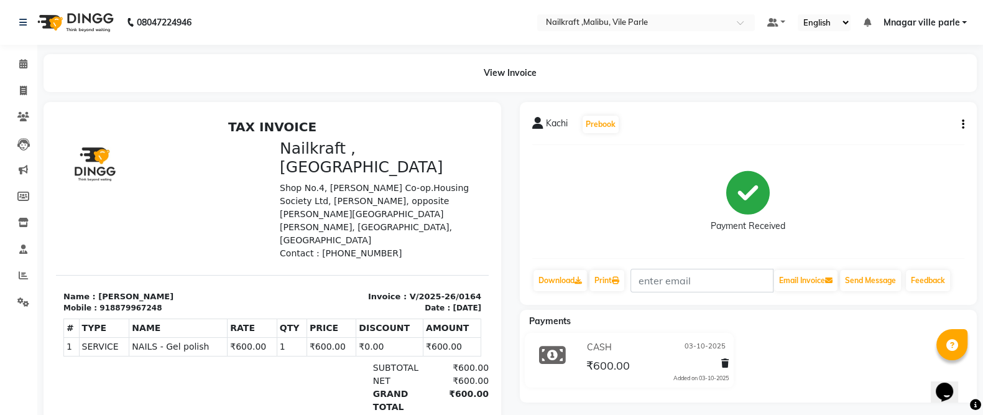
click at [962, 124] on icon "button" at bounding box center [963, 124] width 2 height 1
click at [906, 125] on div "Edit Item Staff" at bounding box center [900, 124] width 85 height 16
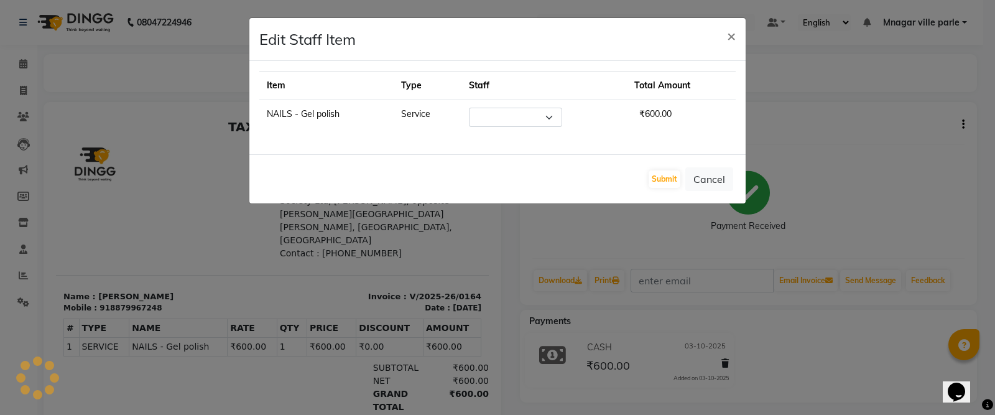
select select "91262"
click at [869, 101] on ngb-modal-window "Edit Staff Item × Item Type Staff Total Amount NAILS - Gel polish Service Selec…" at bounding box center [497, 207] width 995 height 415
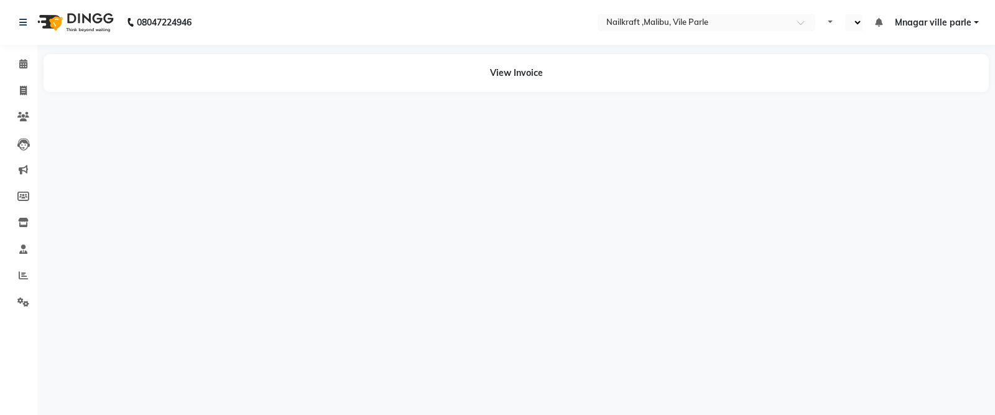
select select "en"
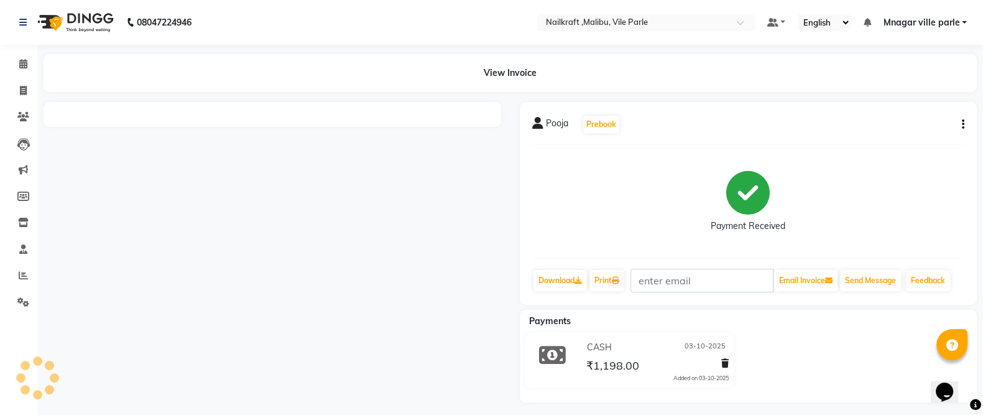
click at [962, 124] on icon "button" at bounding box center [963, 124] width 2 height 1
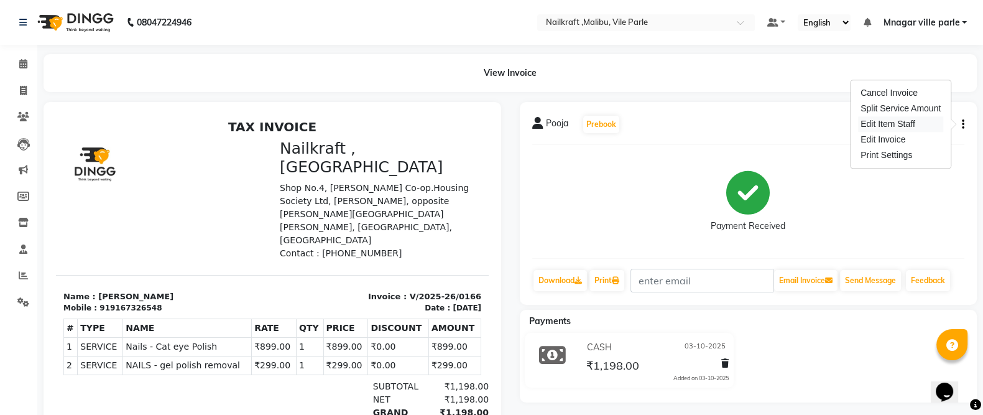
click at [895, 119] on div "Edit Item Staff" at bounding box center [900, 124] width 85 height 16
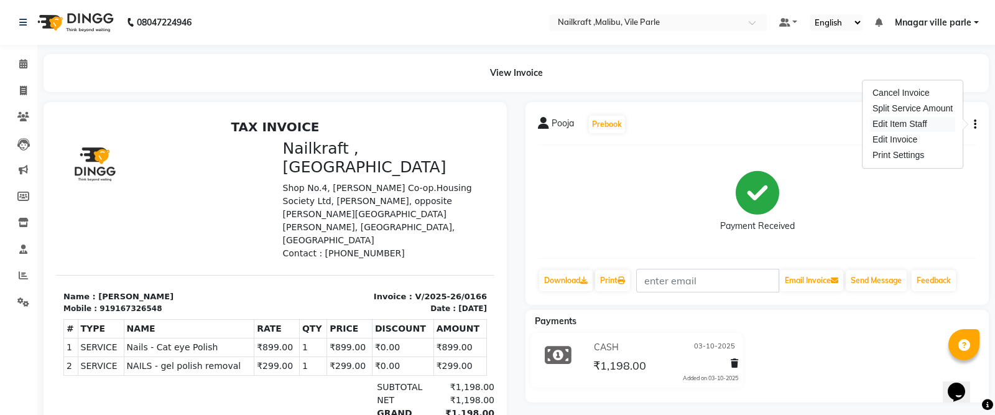
select select "91262"
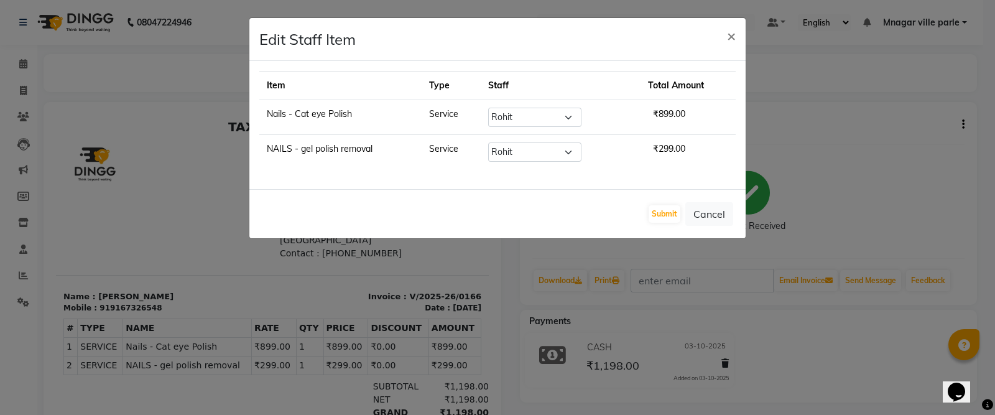
click at [895, 119] on ngb-modal-window "Edit Staff Item × Item Type Staff Total Amount Nails - Cat eye Polish Service S…" at bounding box center [497, 207] width 995 height 415
